Goal: Task Accomplishment & Management: Manage account settings

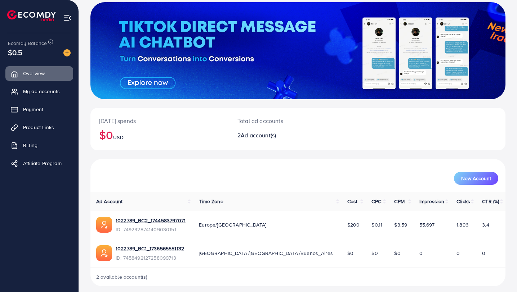
scroll to position [48, 0]
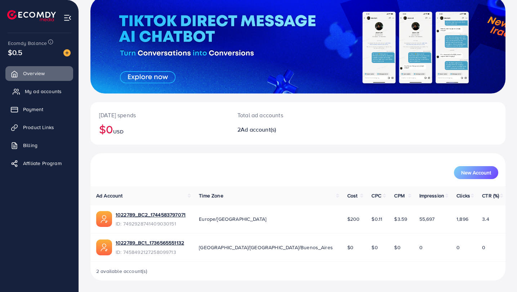
click at [41, 88] on span "My ad accounts" at bounding box center [43, 91] width 37 height 7
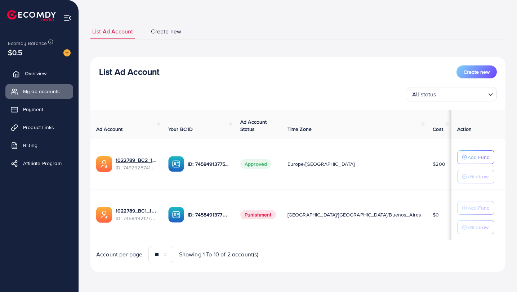
click at [45, 67] on link "Overview" at bounding box center [39, 73] width 68 height 14
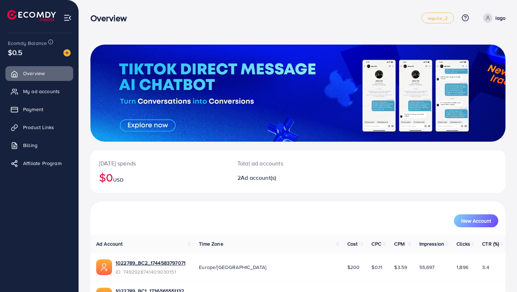
scroll to position [48, 0]
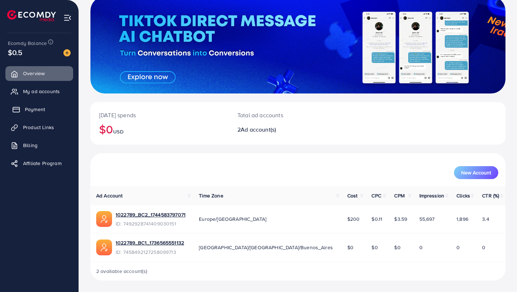
click at [33, 114] on link "Payment" at bounding box center [39, 109] width 68 height 14
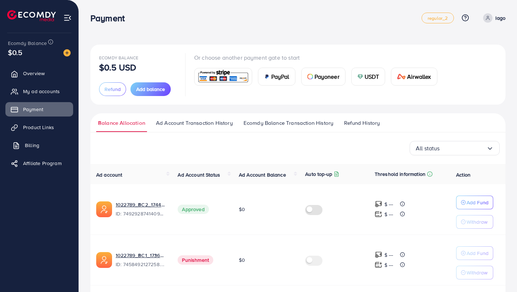
click at [33, 141] on link "Billing" at bounding box center [39, 145] width 68 height 14
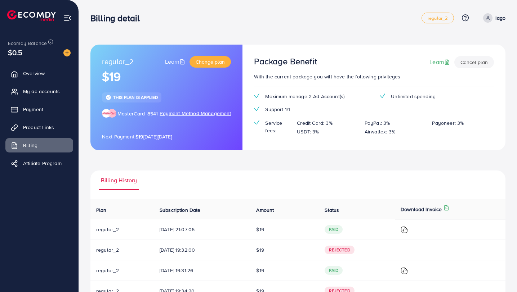
click at [478, 66] on button "Cancel plan" at bounding box center [474, 62] width 40 height 12
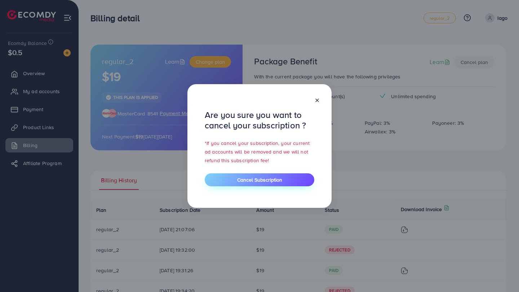
click at [269, 183] on span "Cancel Subscription" at bounding box center [259, 180] width 45 height 7
